Goal: Task Accomplishment & Management: Manage account settings

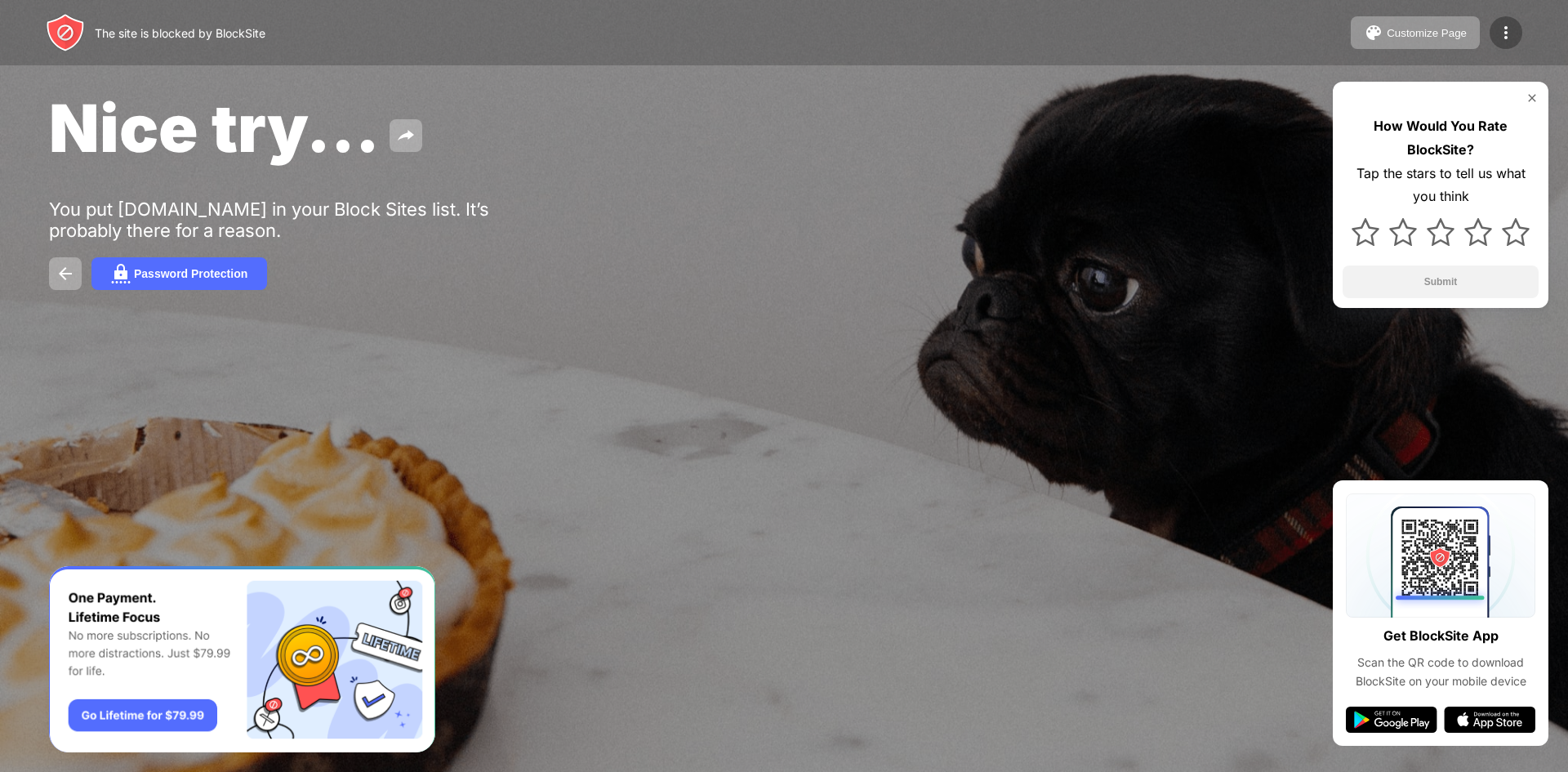
click at [782, 32] on img at bounding box center [1506, 32] width 20 height 20
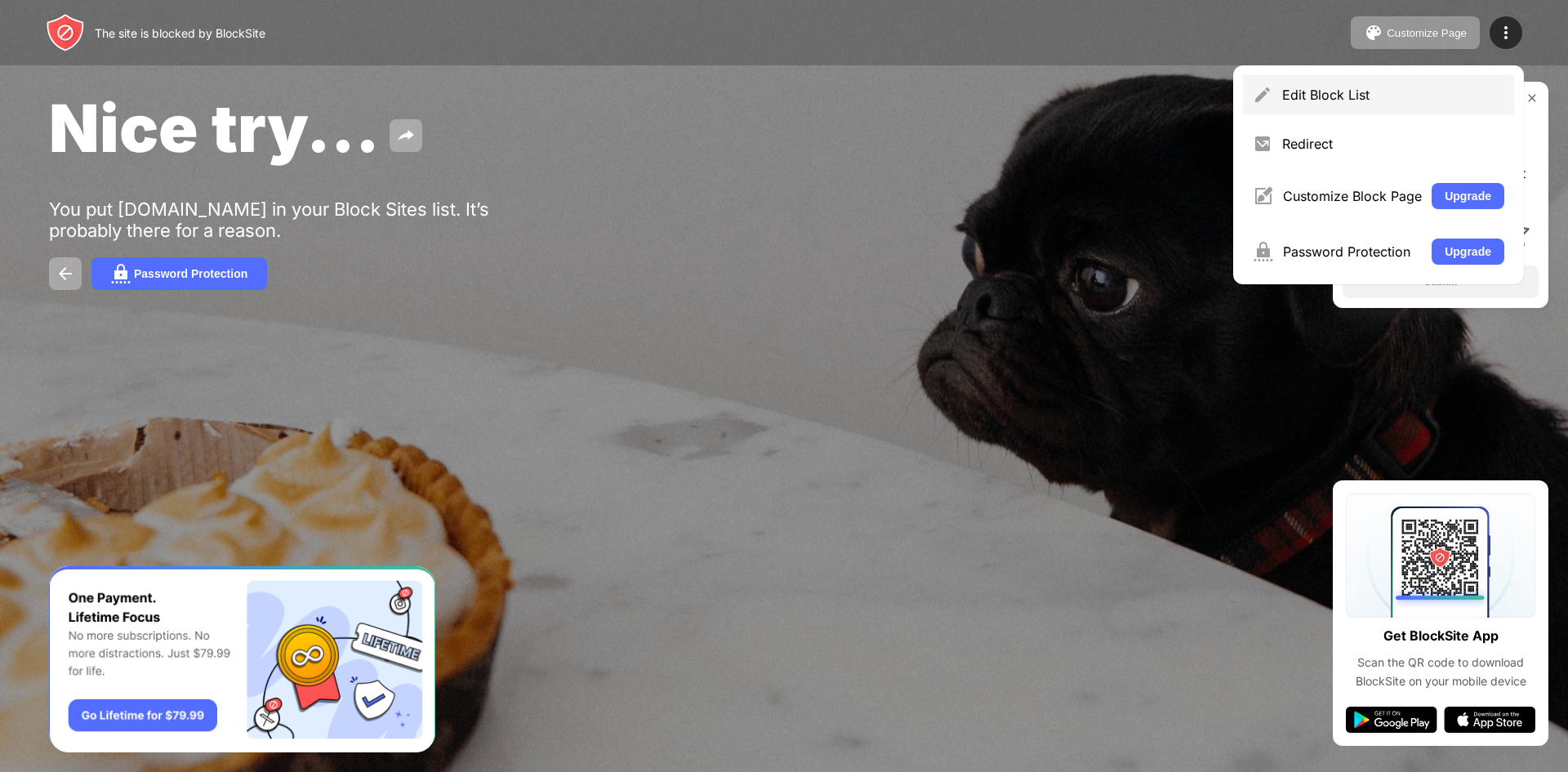
click at [782, 102] on div "Edit Block List" at bounding box center [1393, 94] width 222 height 16
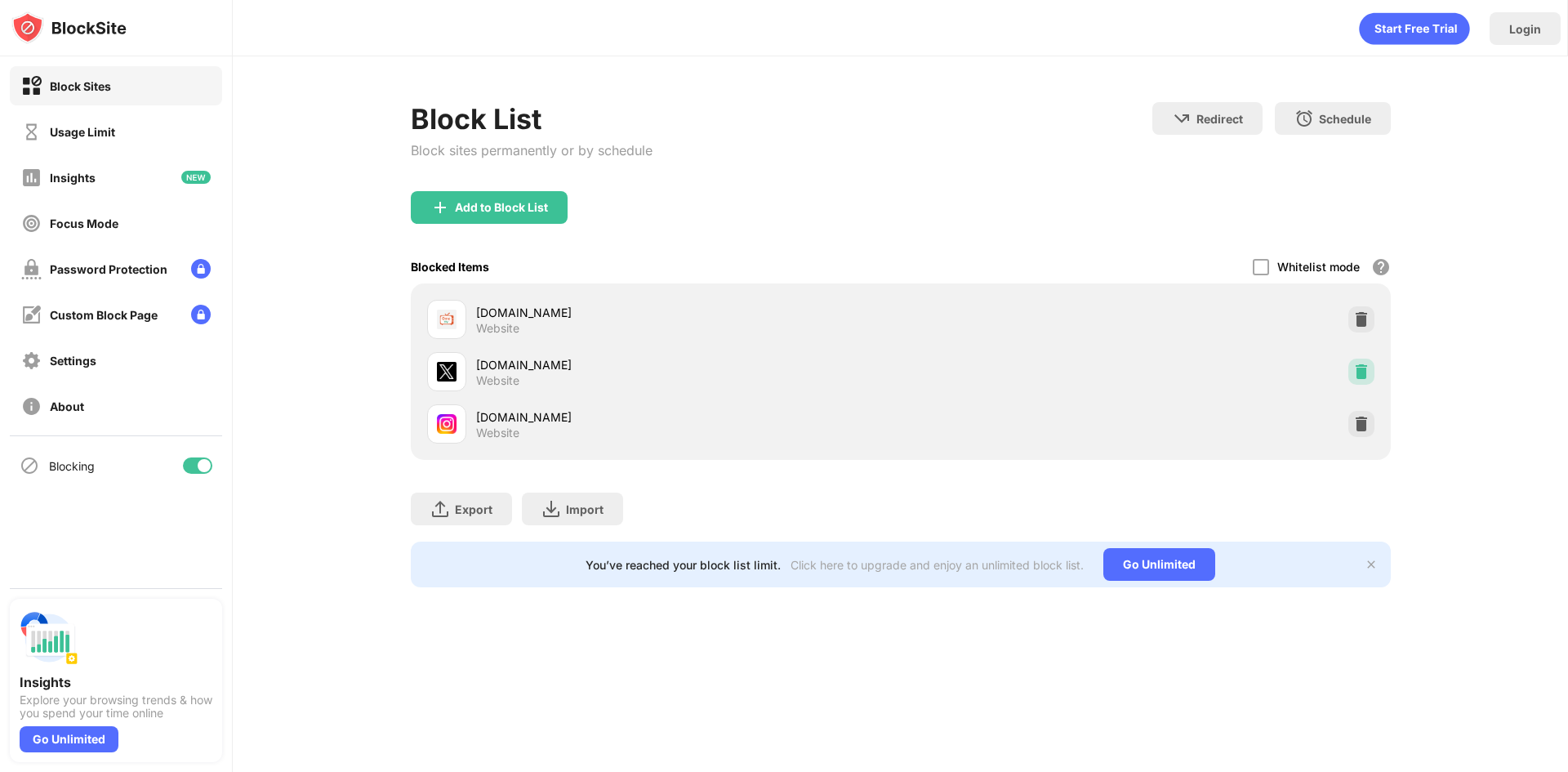
click at [782, 350] on img at bounding box center [1361, 370] width 16 height 16
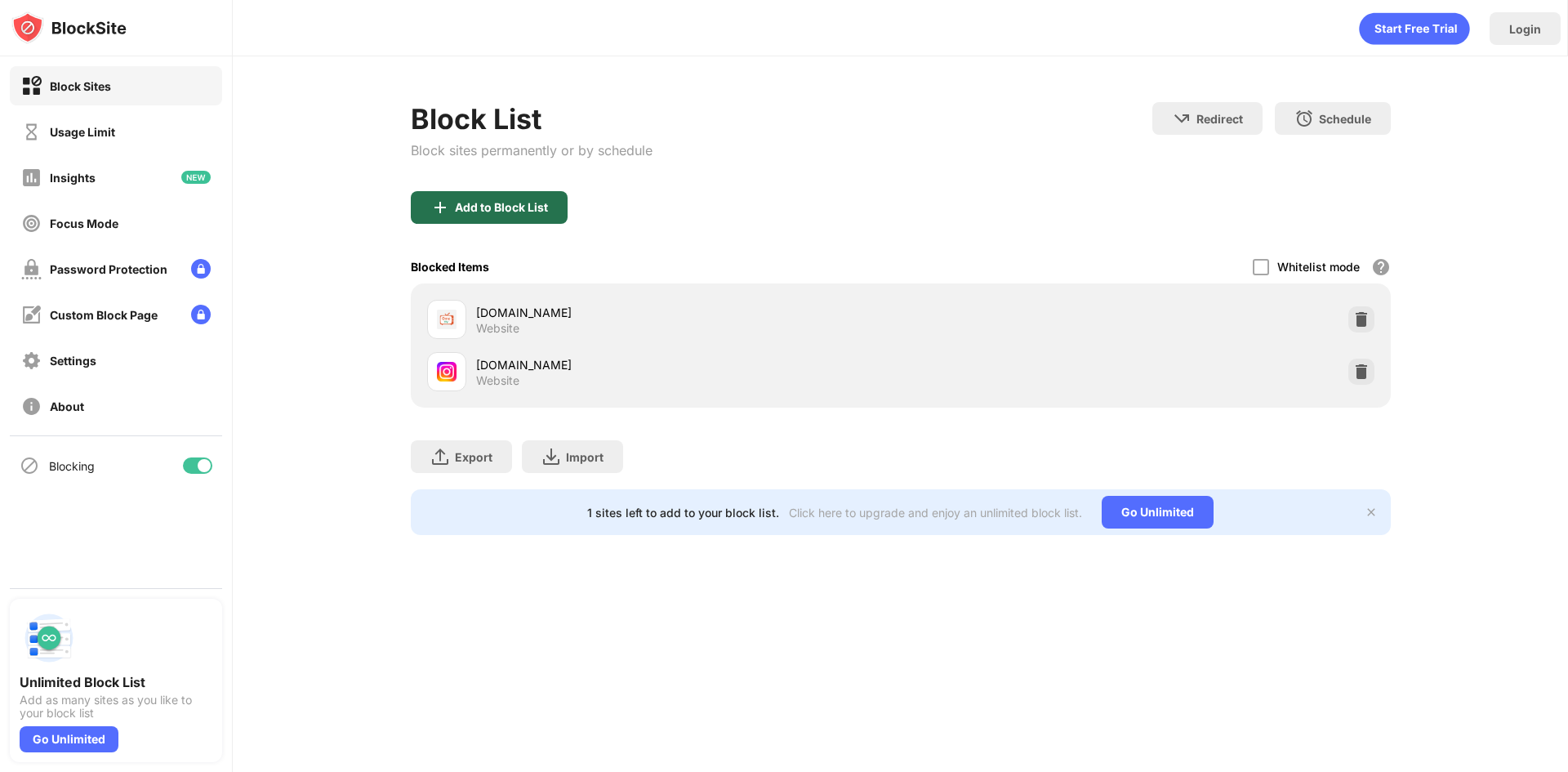
click at [418, 209] on div "Add to Block List" at bounding box center [489, 207] width 157 height 33
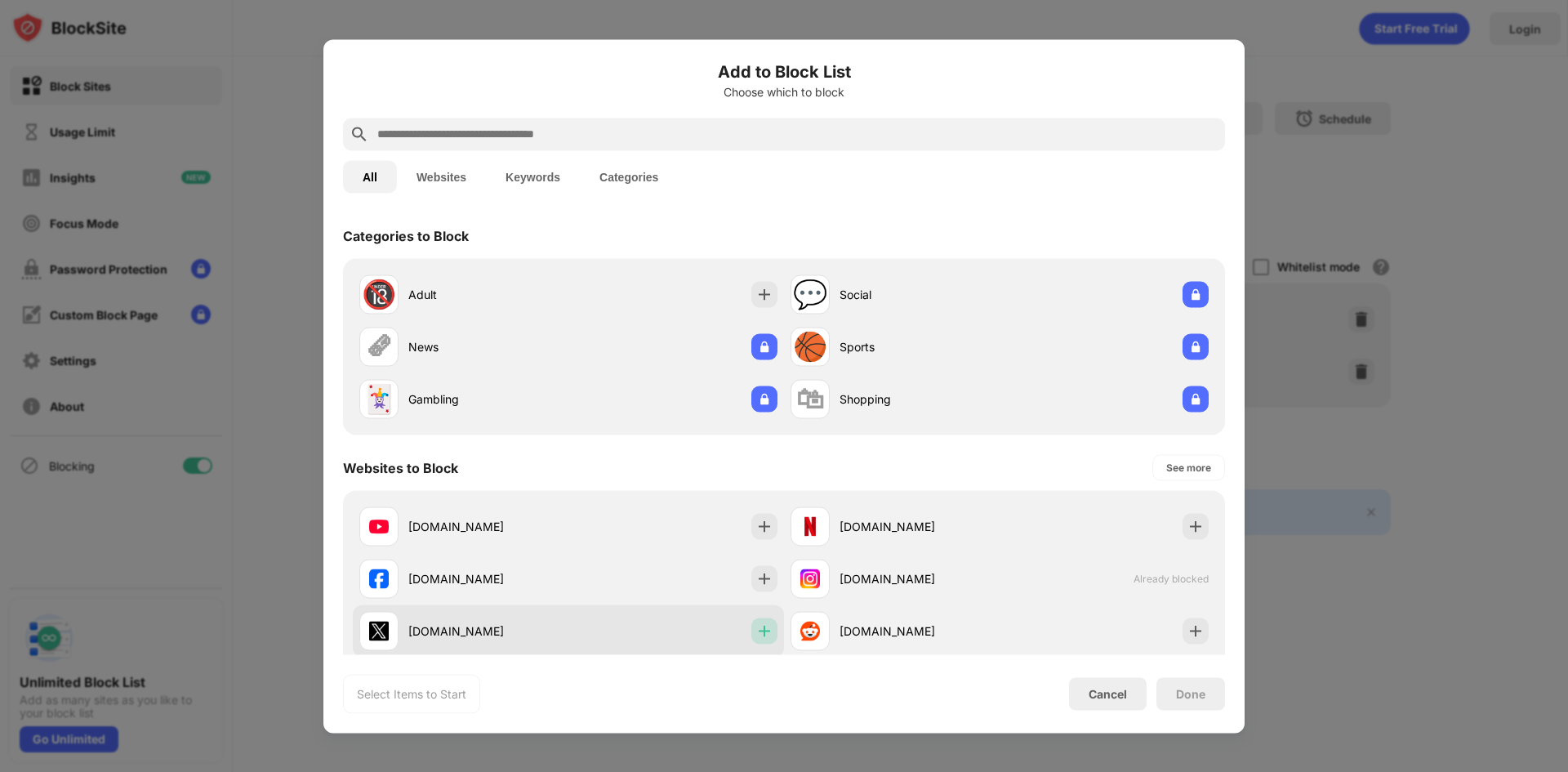
click at [763, 622] on img at bounding box center [764, 630] width 16 height 16
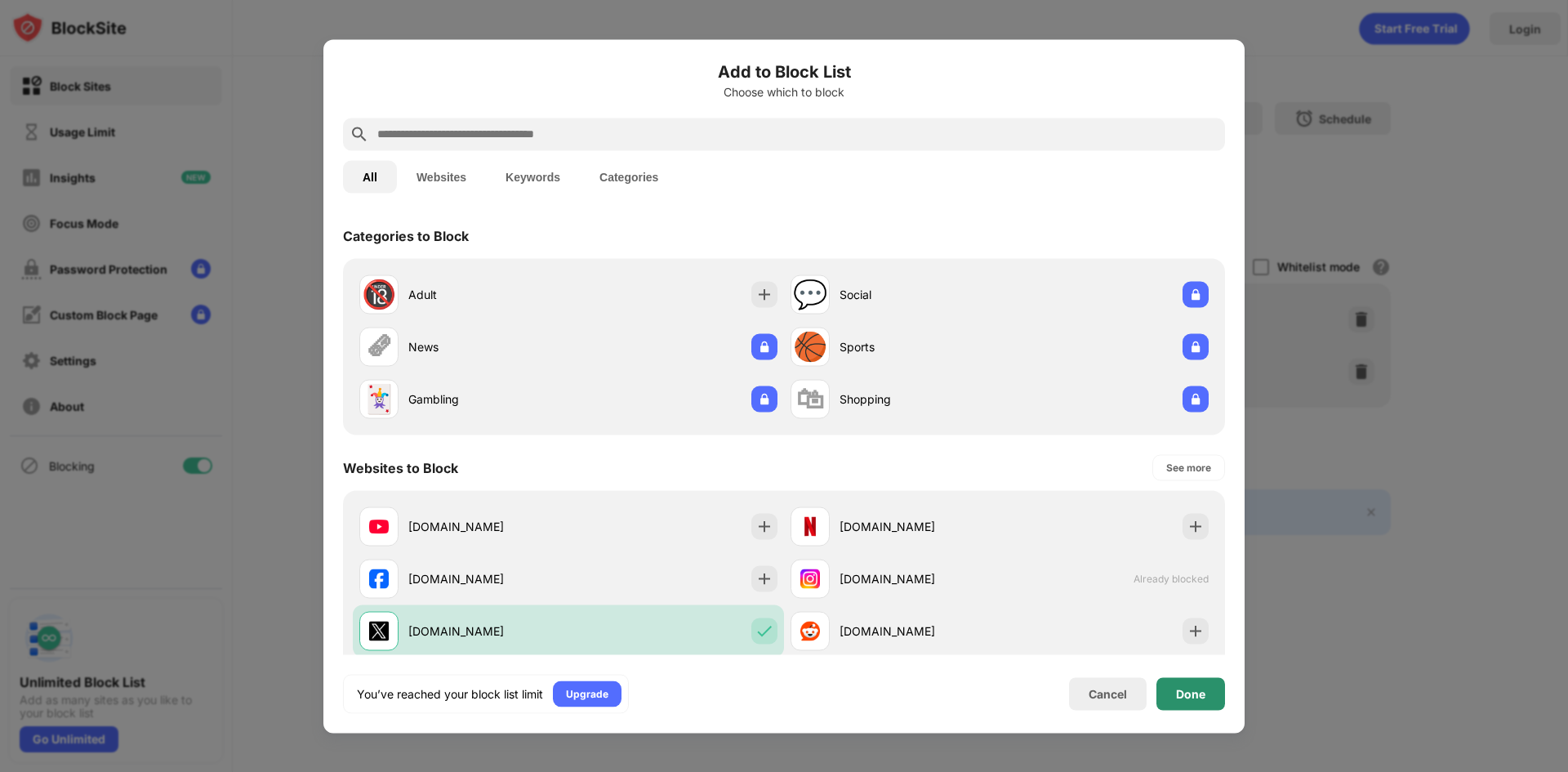
click at [1175, 691] on div "Done" at bounding box center [1191, 693] width 69 height 33
